Goal: Task Accomplishment & Management: Use online tool/utility

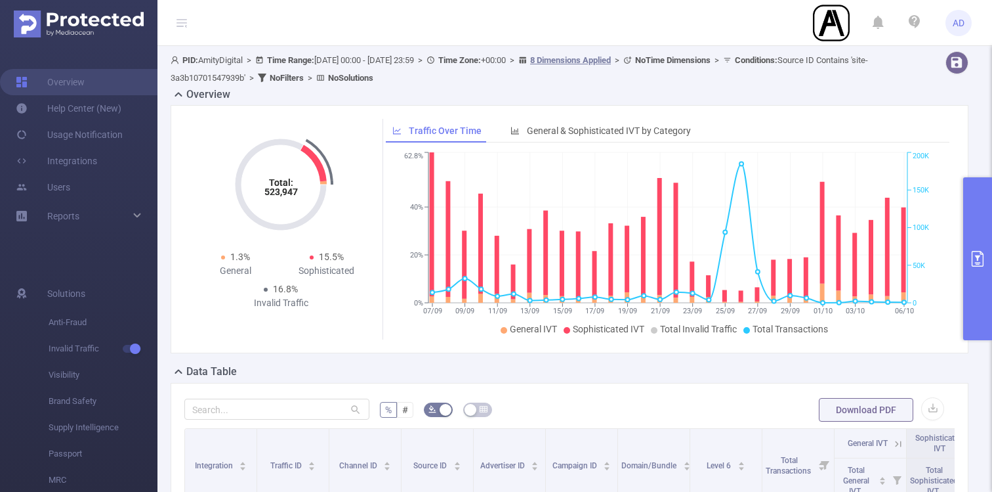
click at [971, 247] on button "primary" at bounding box center [978, 258] width 29 height 163
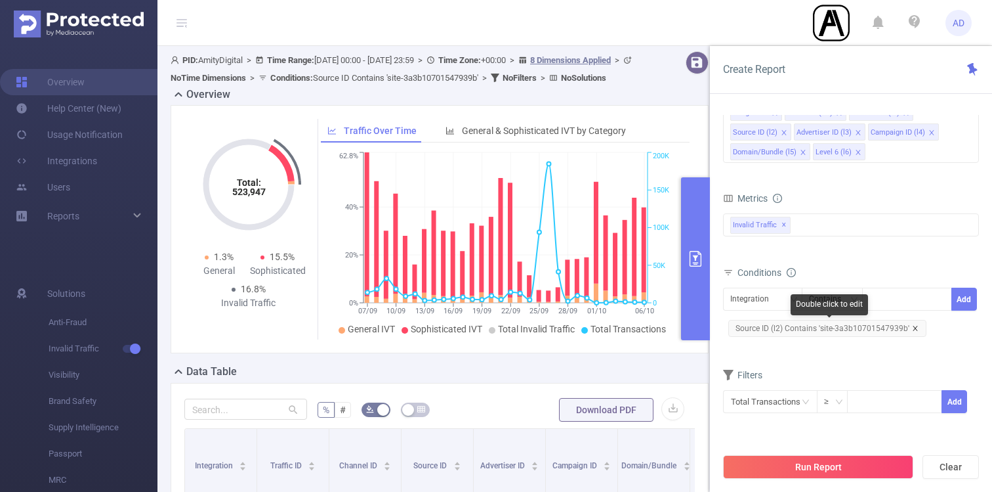
click at [915, 330] on icon "icon: close" at bounding box center [915, 328] width 7 height 7
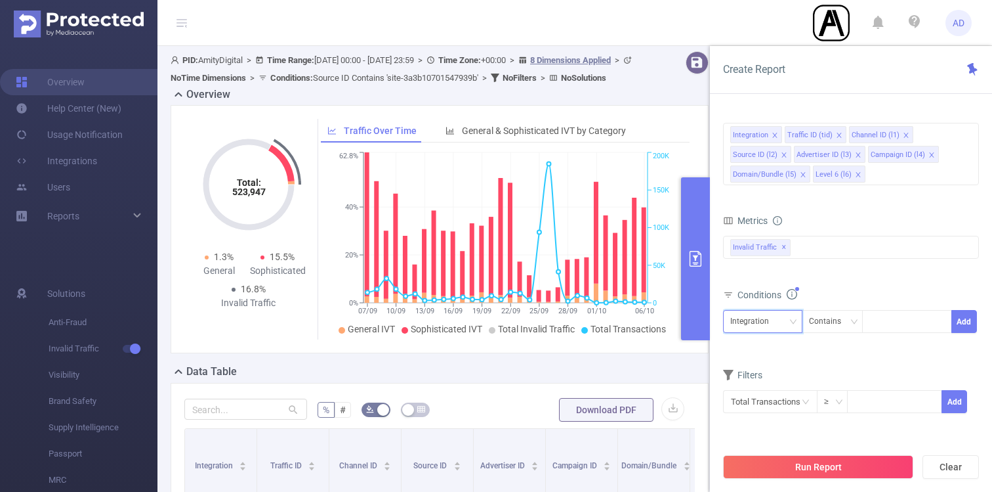
click at [744, 326] on div "Integration" at bounding box center [755, 321] width 48 height 22
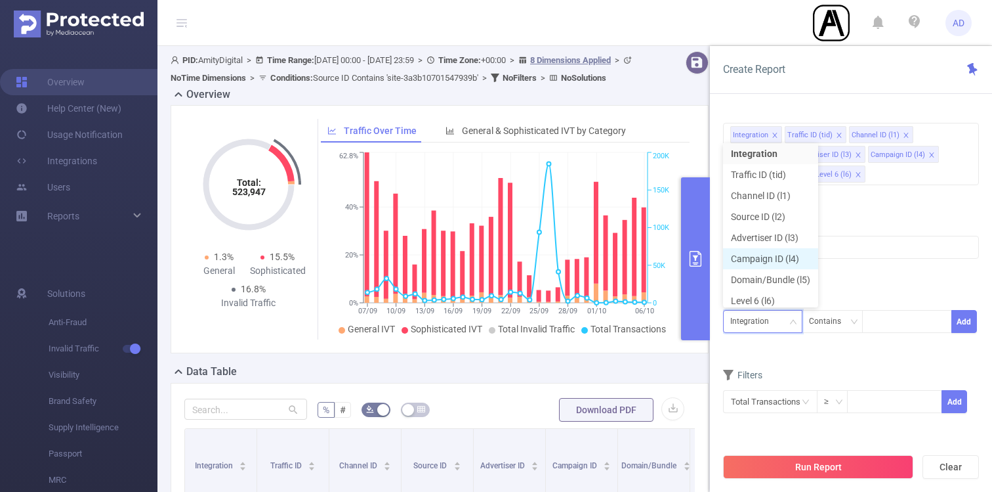
scroll to position [7, 0]
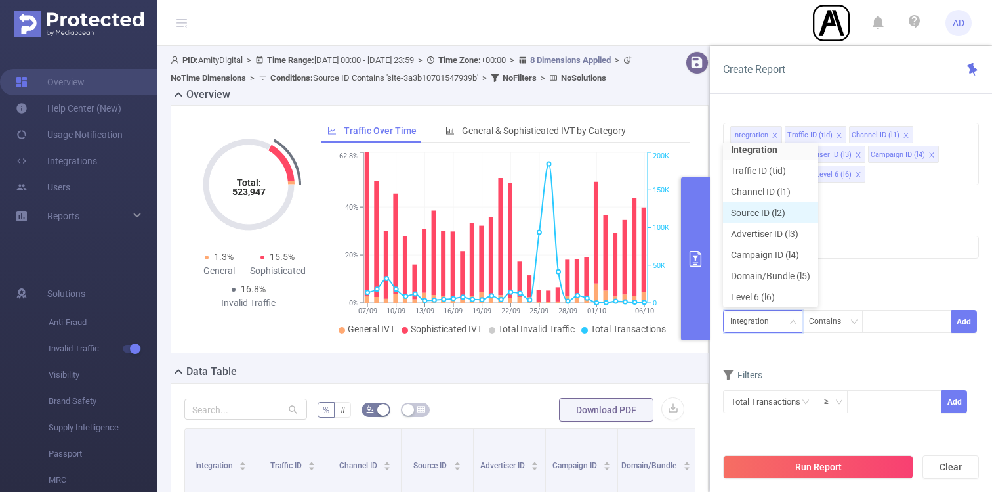
click at [773, 210] on li "Source ID (l2)" at bounding box center [770, 212] width 95 height 21
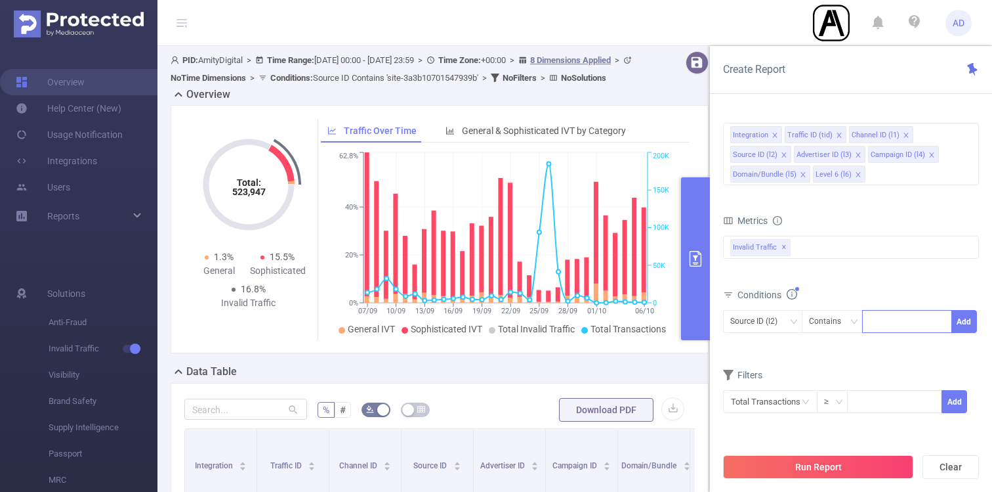
click at [890, 315] on div at bounding box center [907, 321] width 75 height 22
paste input "site-e0687ce62edbf582"
type input "site-e0687ce62edbf582"
click at [884, 354] on li "site-e0687ce62edbf582" at bounding box center [925, 348] width 125 height 21
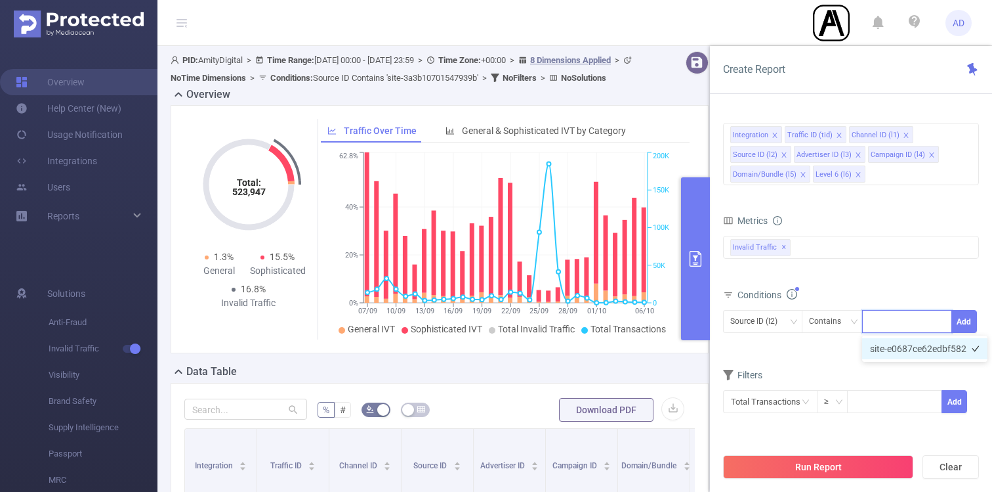
scroll to position [0, 0]
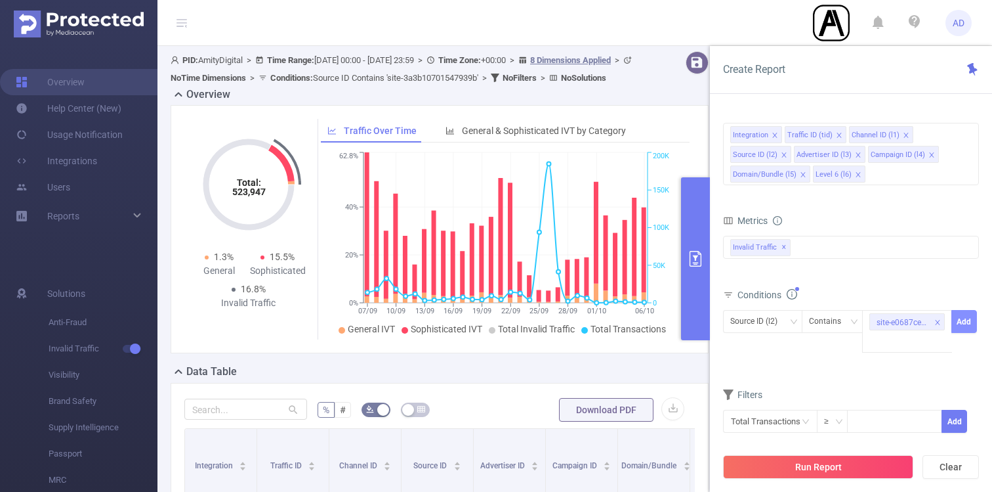
click at [960, 318] on button "Add" at bounding box center [965, 321] width 26 height 23
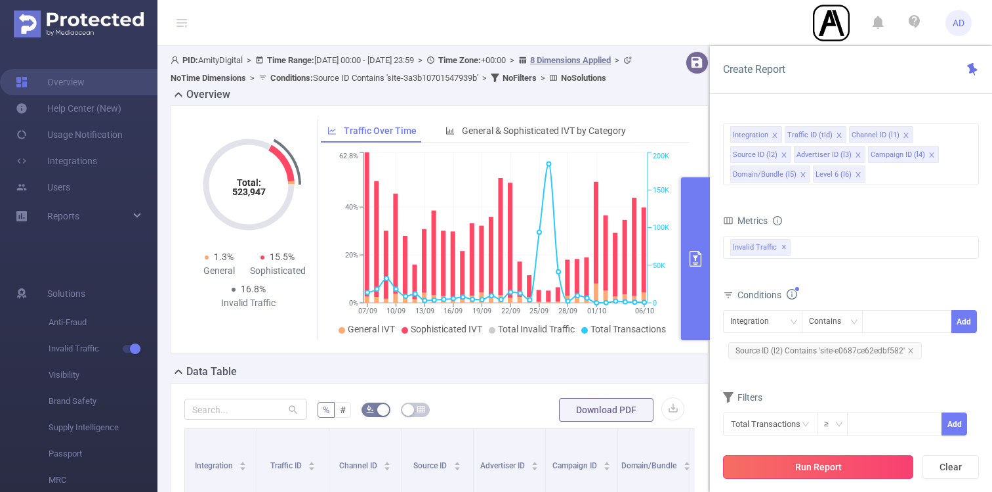
click at [853, 462] on button "Run Report" at bounding box center [818, 467] width 190 height 24
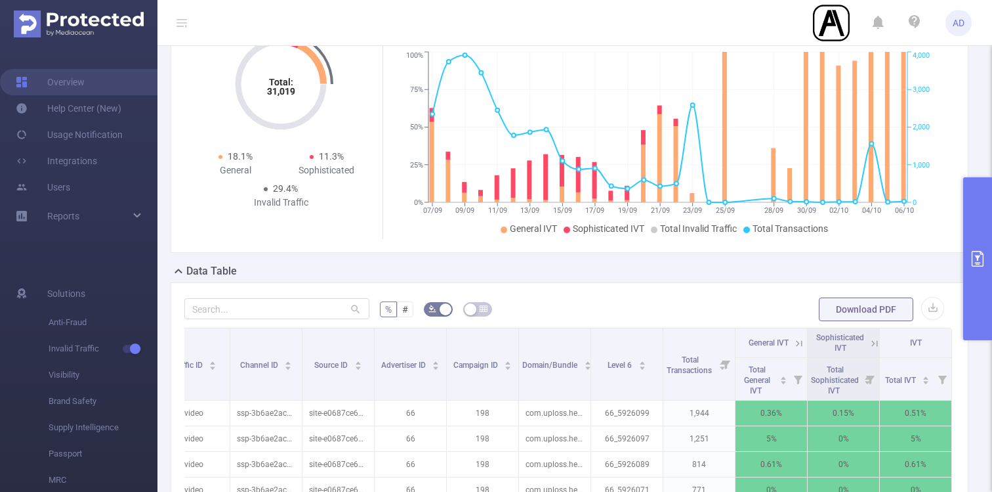
scroll to position [127, 0]
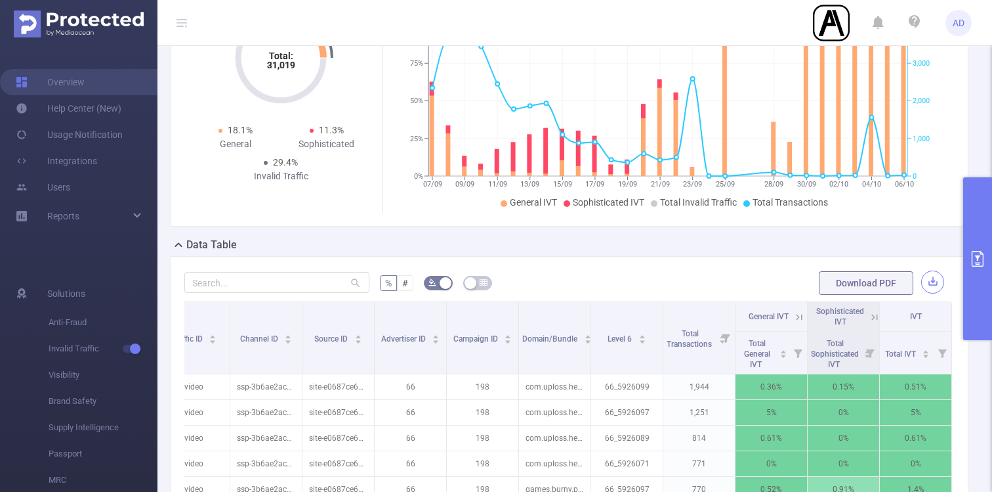
click at [937, 278] on button "button" at bounding box center [933, 281] width 23 height 23
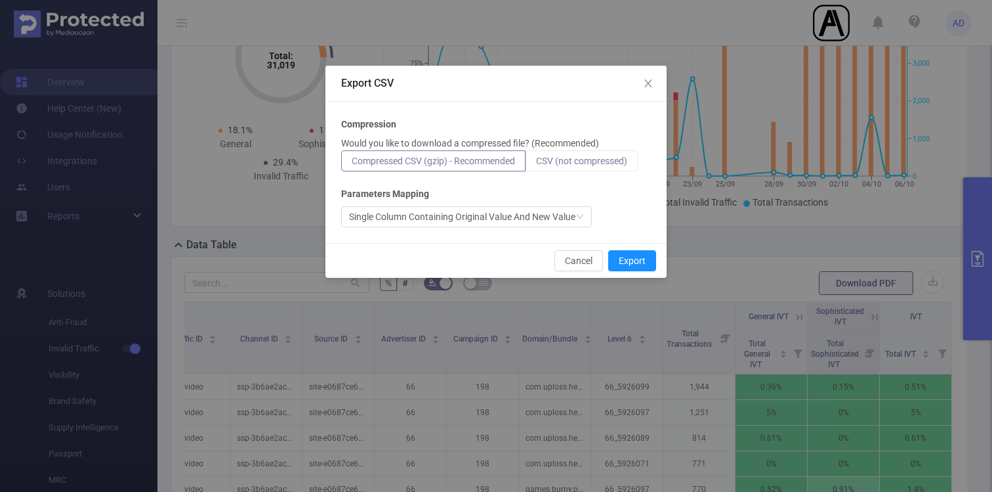
click at [605, 164] on span "CSV (not compressed)" at bounding box center [581, 161] width 91 height 11
click at [536, 164] on input "CSV (not compressed)" at bounding box center [536, 164] width 0 height 0
click at [645, 263] on button "Export" at bounding box center [632, 260] width 48 height 21
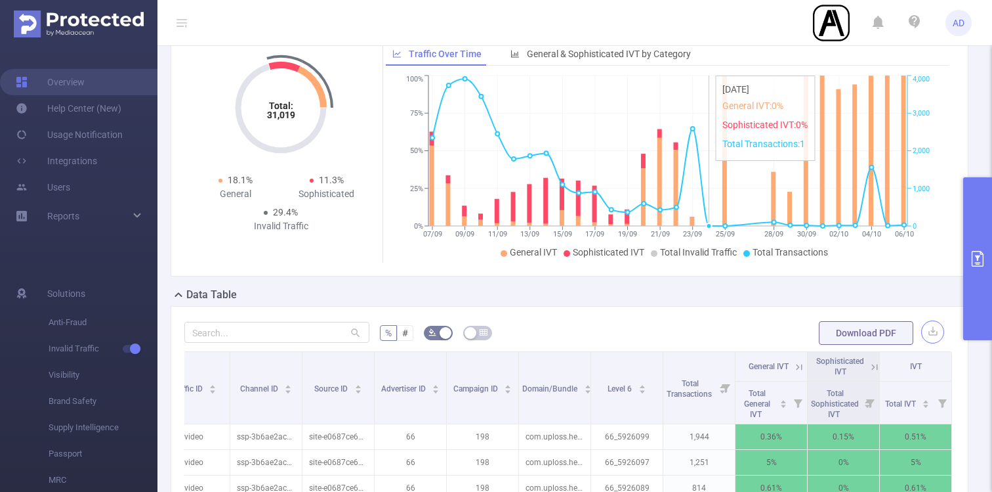
scroll to position [71, 0]
